Goal: Navigation & Orientation: Find specific page/section

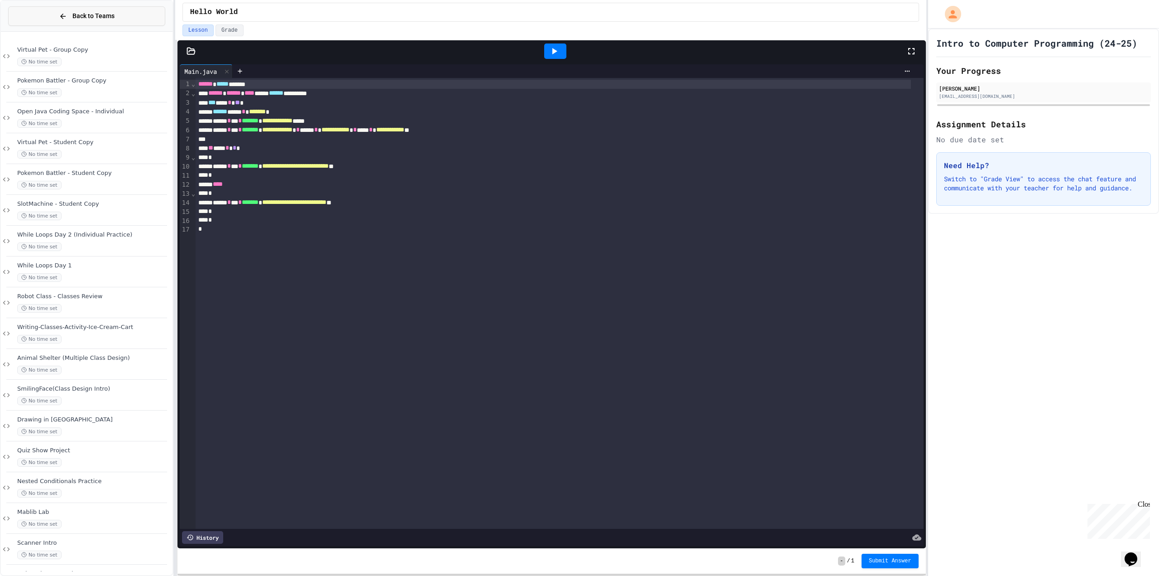
click at [93, 18] on span "Back to Teams" at bounding box center [93, 16] width 42 height 10
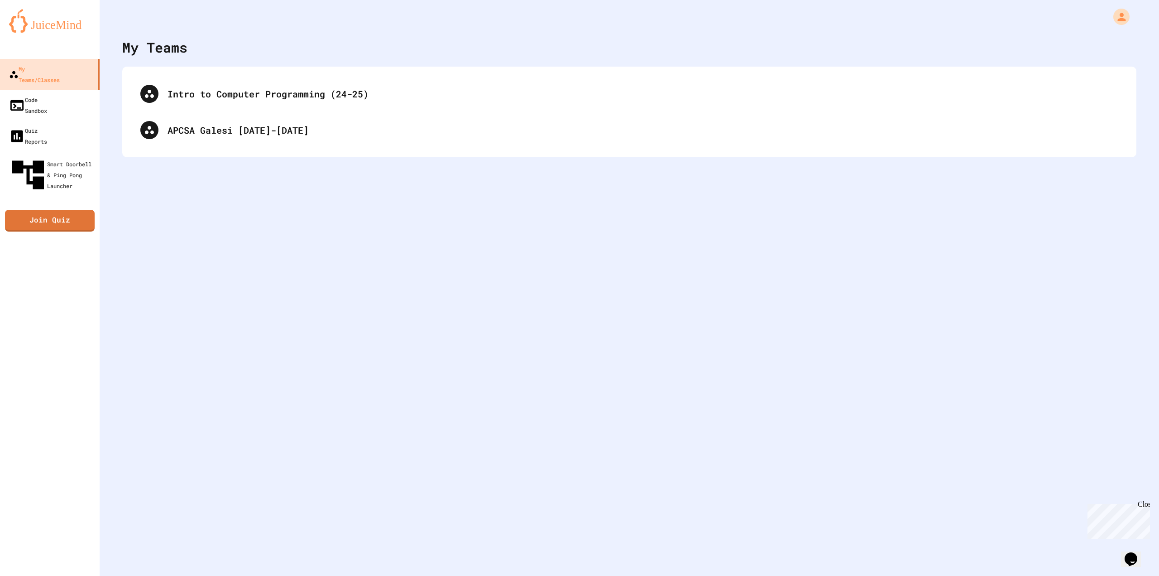
click at [228, 126] on div "APCSA Galesi [DATE]-[DATE]" at bounding box center [643, 130] width 951 height 14
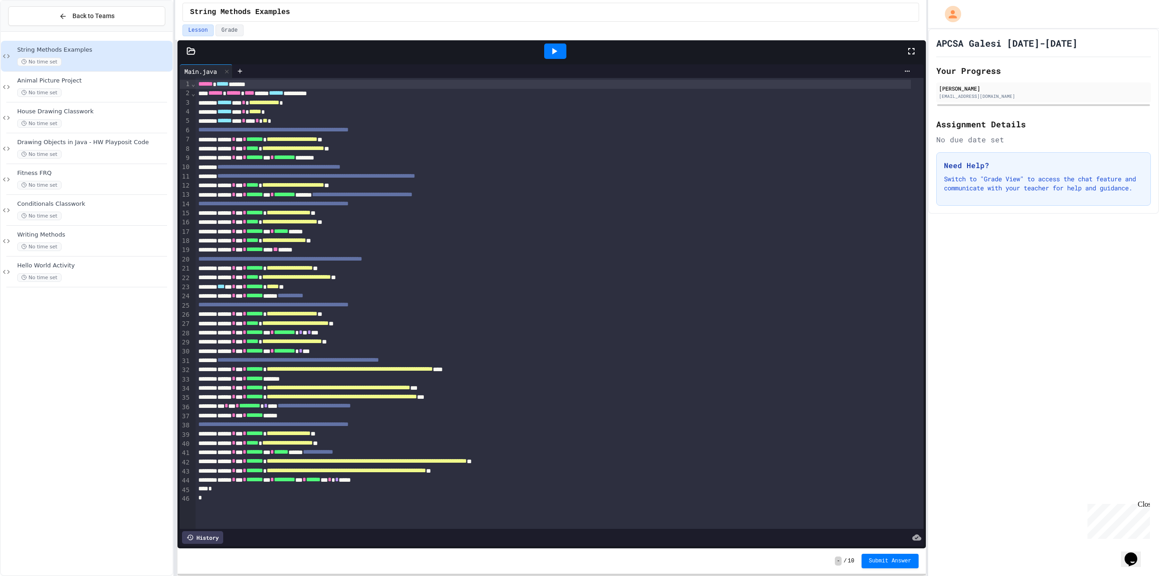
click at [118, 77] on span "Animal Picture Project" at bounding box center [94, 81] width 154 height 8
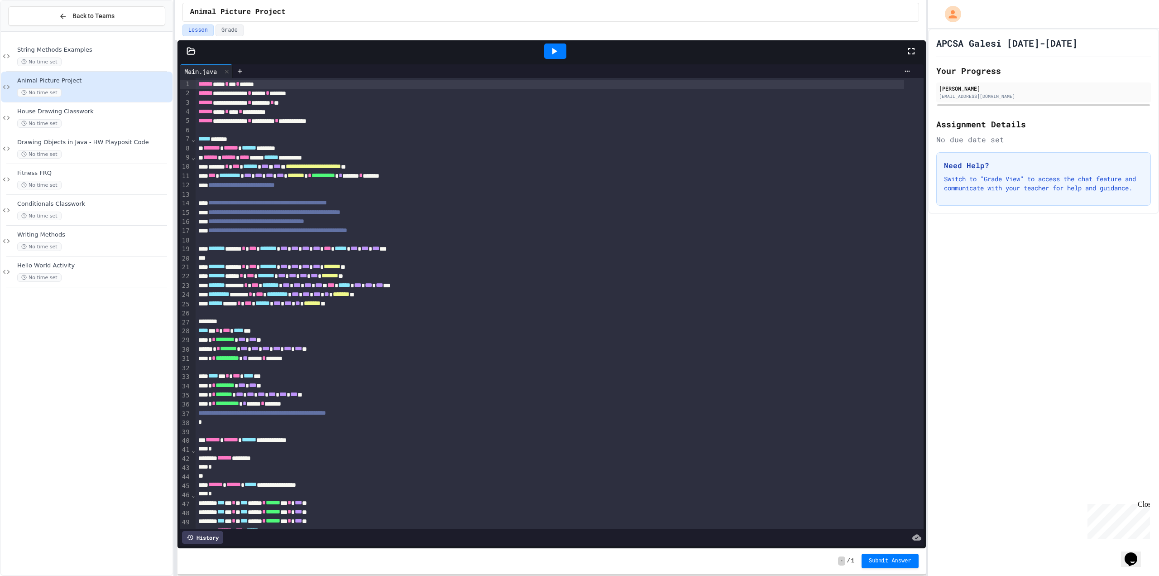
click at [550, 59] on div at bounding box center [555, 51] width 31 height 24
click at [553, 55] on icon at bounding box center [554, 51] width 11 height 11
